Goal: Check status: Check status

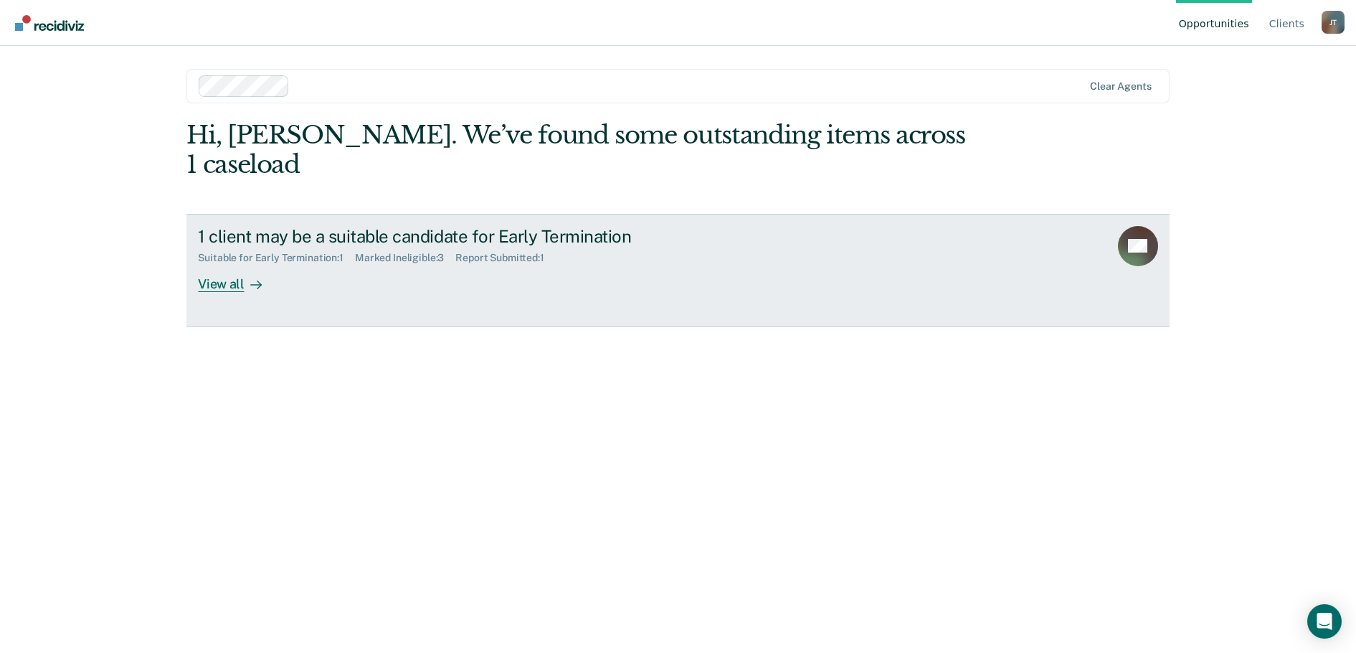
click at [505, 281] on link "1 client may be a suitable candidate for Early Termination Suitable for Early T…" at bounding box center [677, 270] width 982 height 113
